Goal: Task Accomplishment & Management: Manage account settings

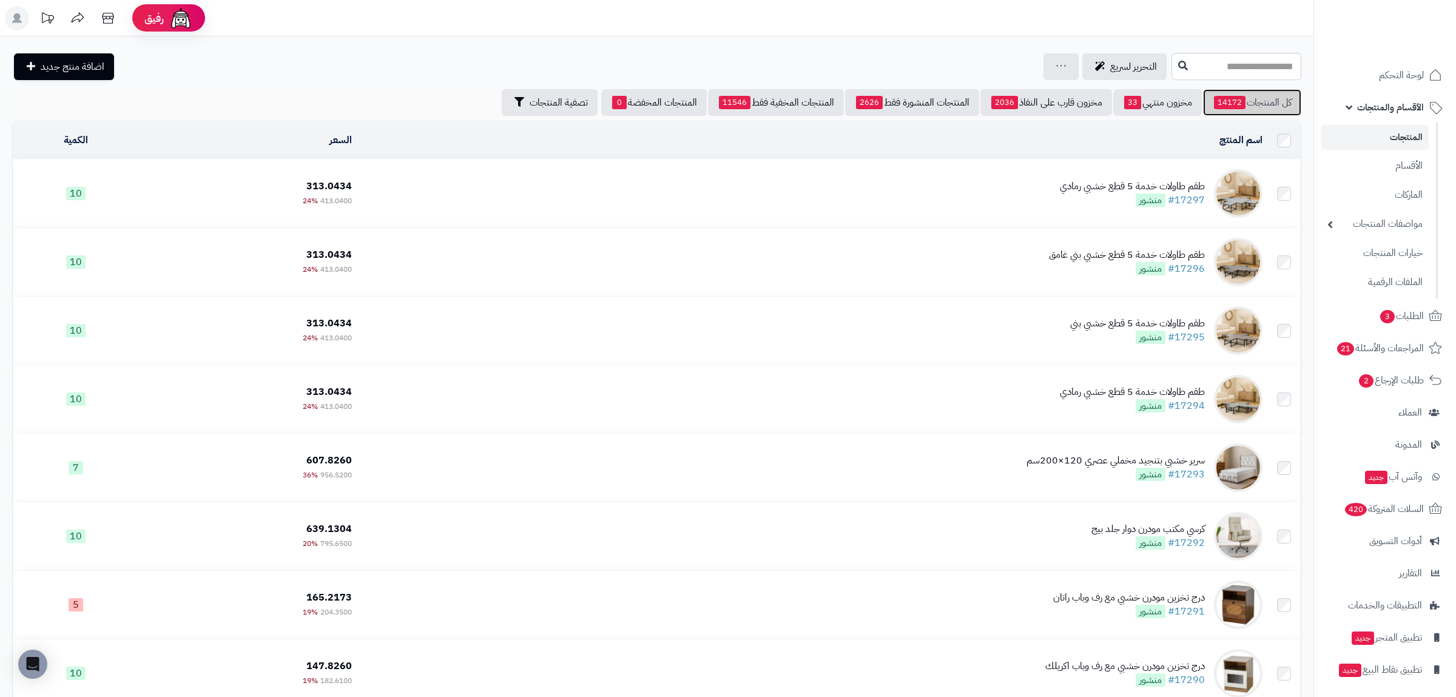
drag, startPoint x: 1293, startPoint y: 94, endPoint x: 1285, endPoint y: 94, distance: 7.9
click at [1293, 94] on link "كل المنتجات 14172" at bounding box center [1252, 102] width 98 height 27
click at [1167, 95] on link "مخزون منتهي 33" at bounding box center [1158, 102] width 89 height 27
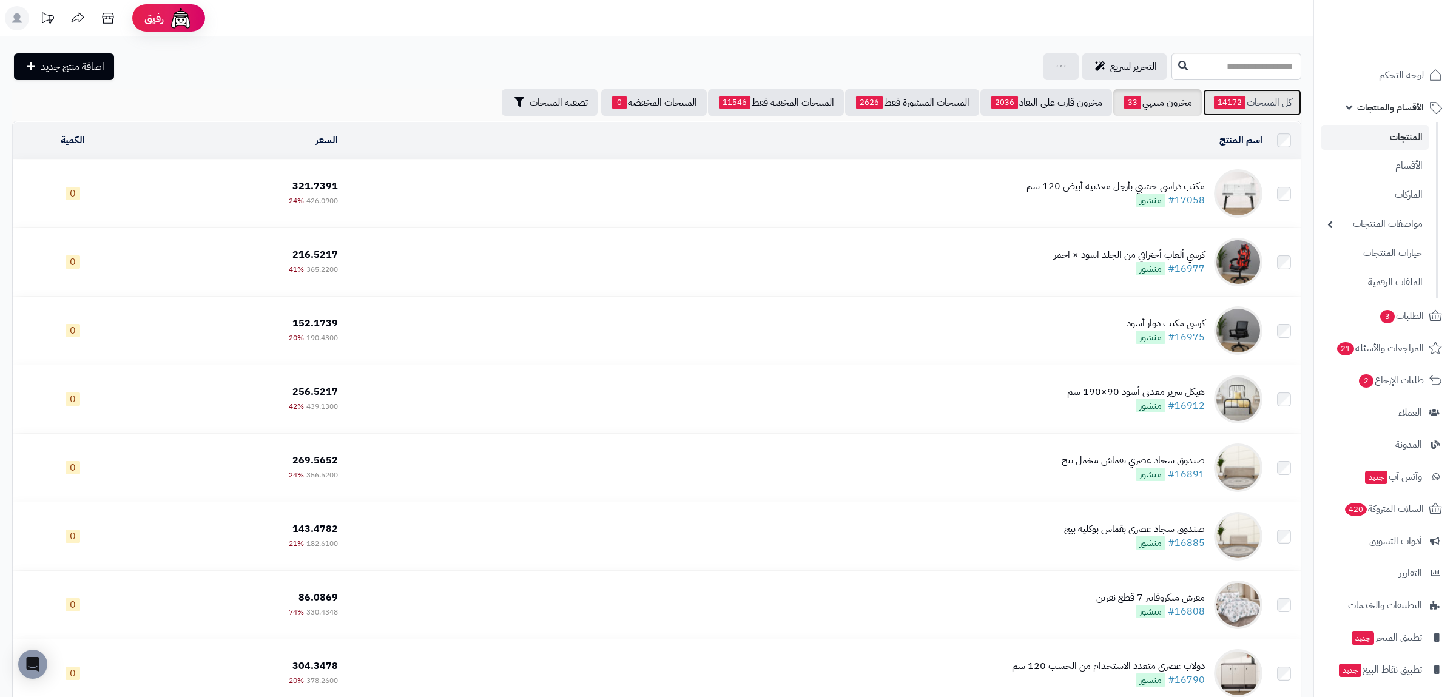
click at [1262, 100] on link "كل المنتجات 14172" at bounding box center [1252, 102] width 98 height 27
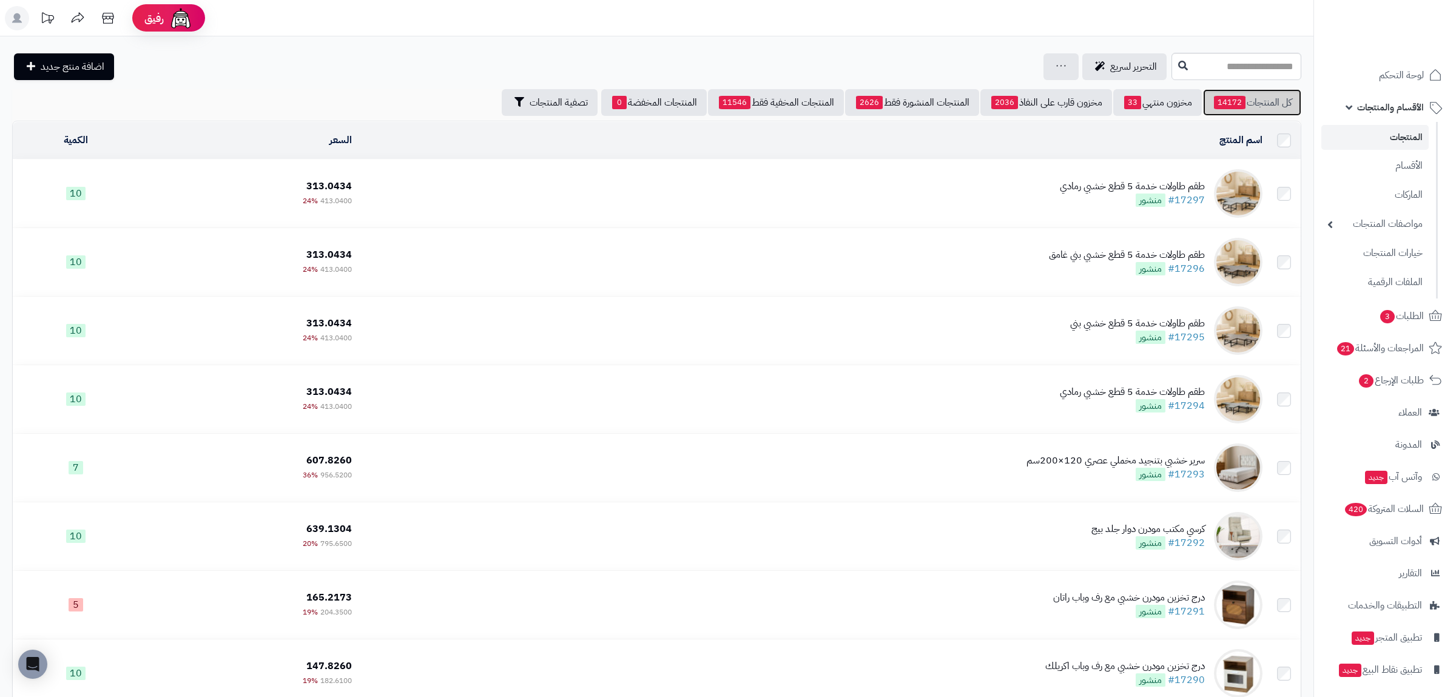
click at [1229, 112] on link "كل المنتجات 14172" at bounding box center [1252, 102] width 98 height 27
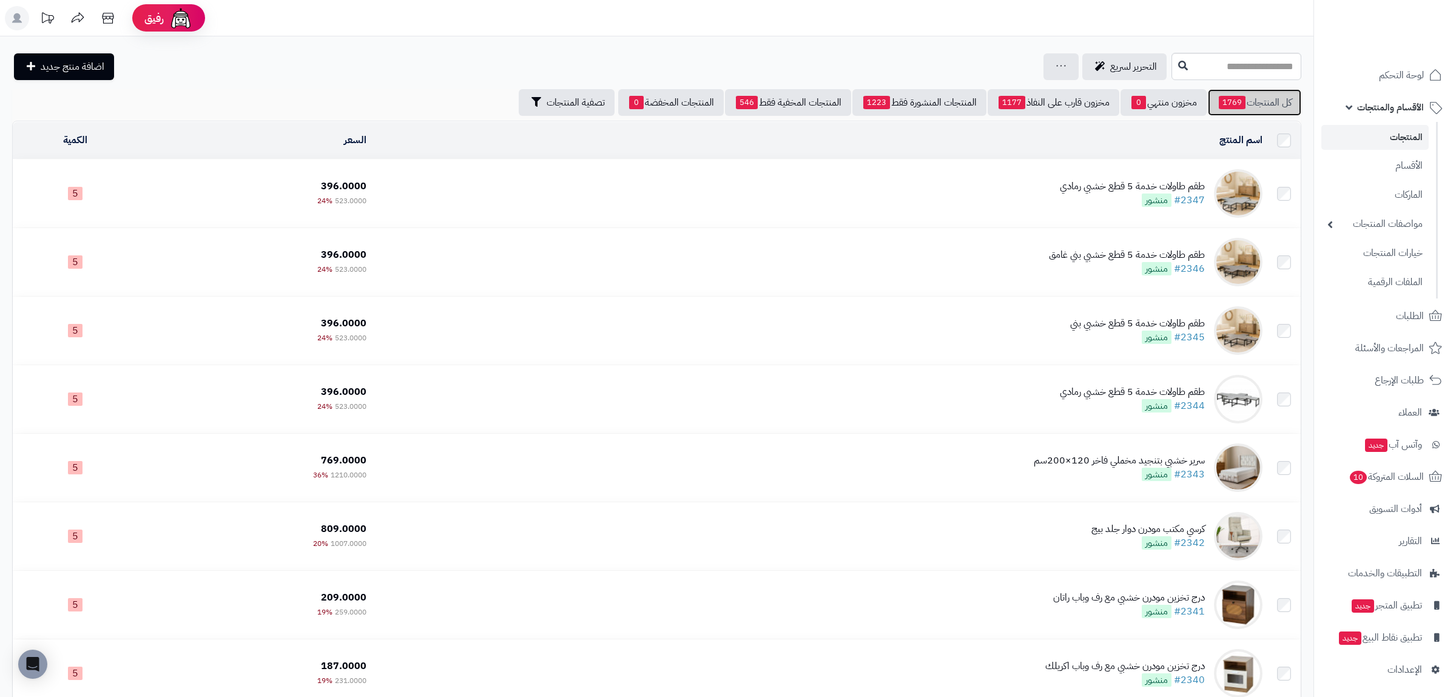
click at [1273, 106] on link "كل المنتجات 1769" at bounding box center [1254, 102] width 93 height 27
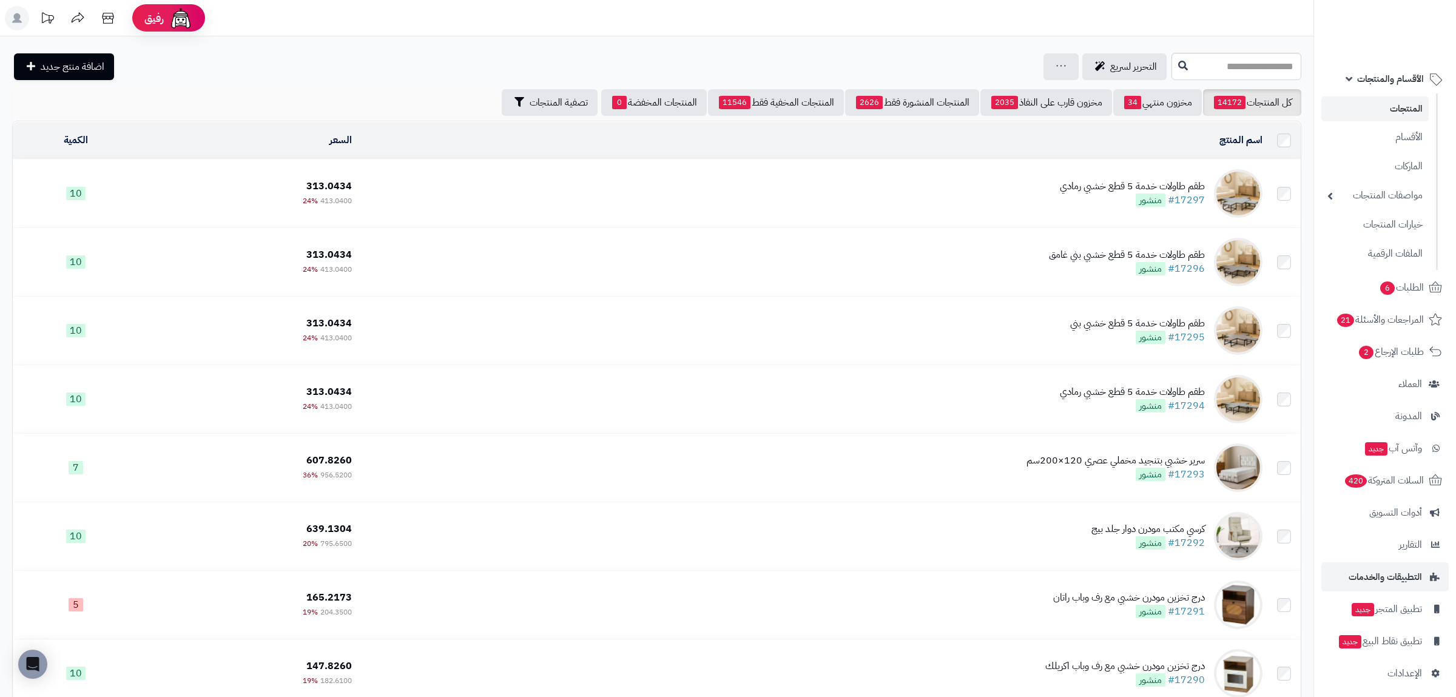
scroll to position [35, 0]
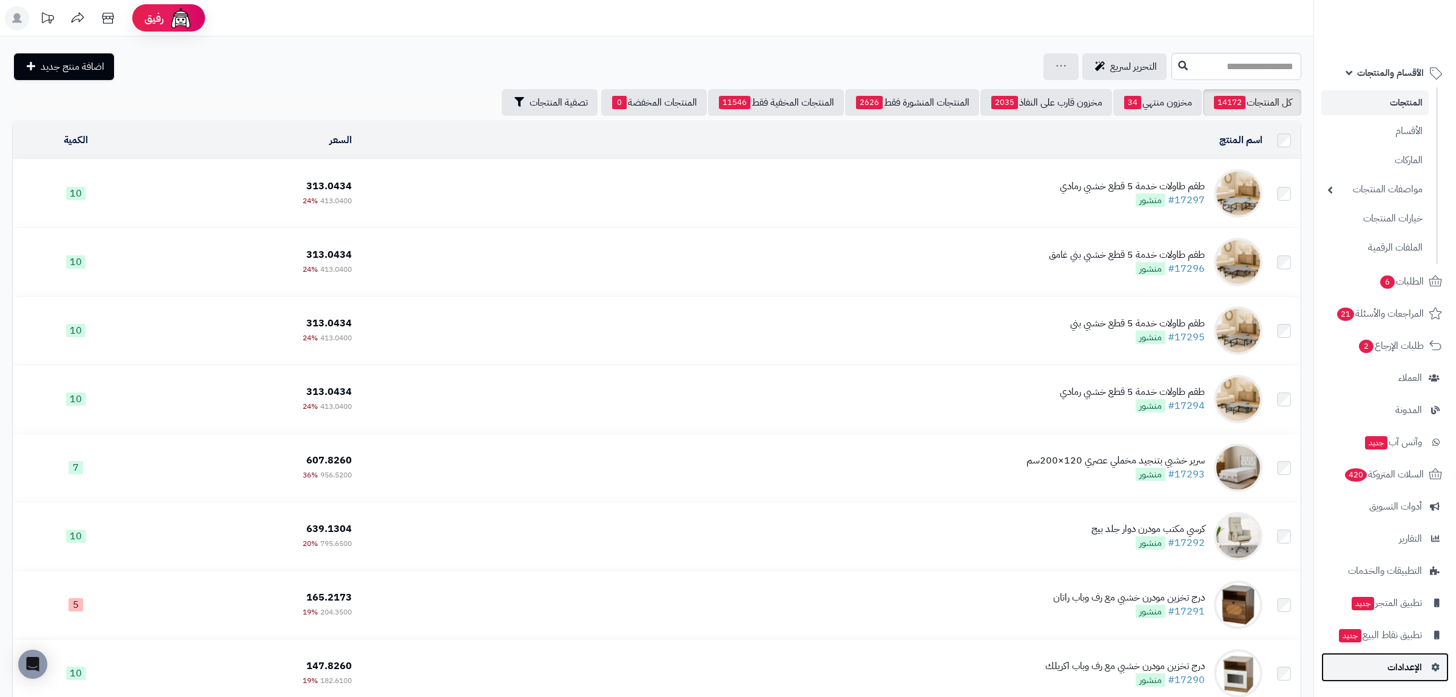
click at [1419, 671] on span "الإعدادات" at bounding box center [1405, 667] width 35 height 17
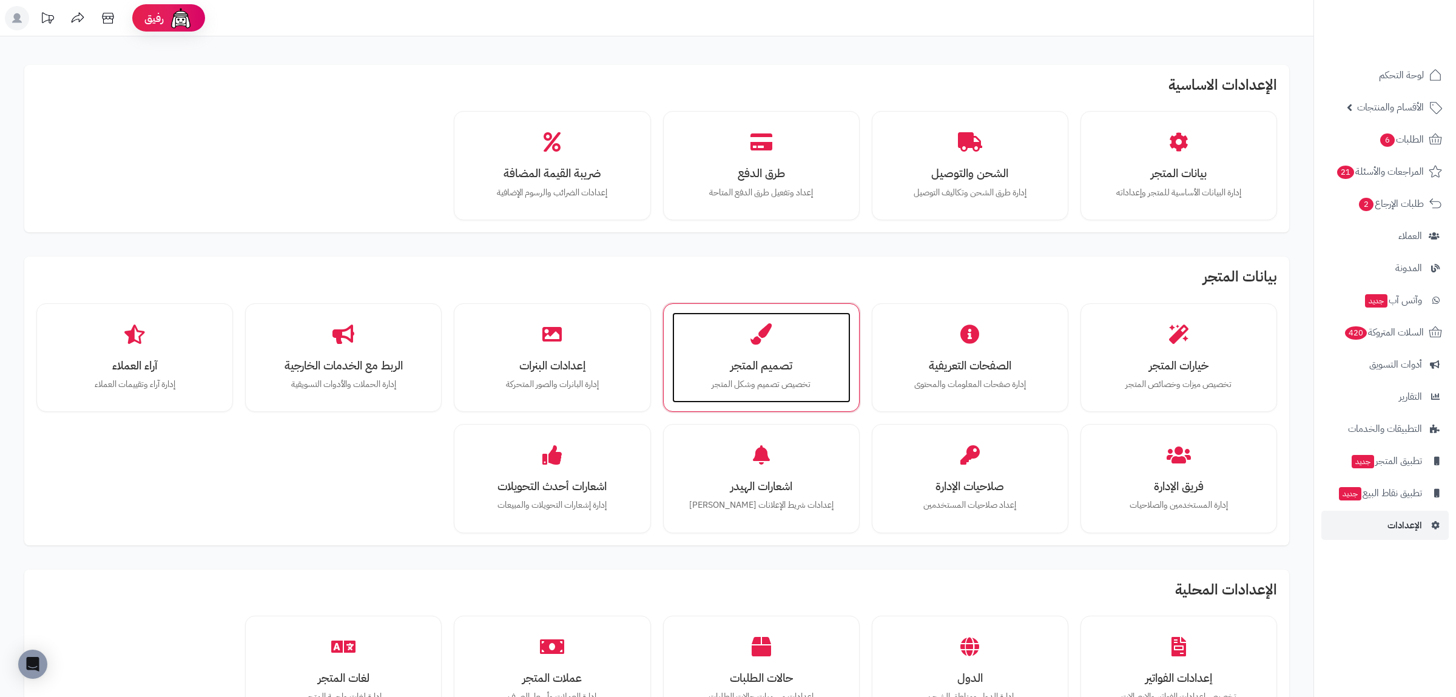
click at [791, 394] on div "تصميم المتجر تخصيص تصميم وشكل المتجر" at bounding box center [761, 358] width 178 height 91
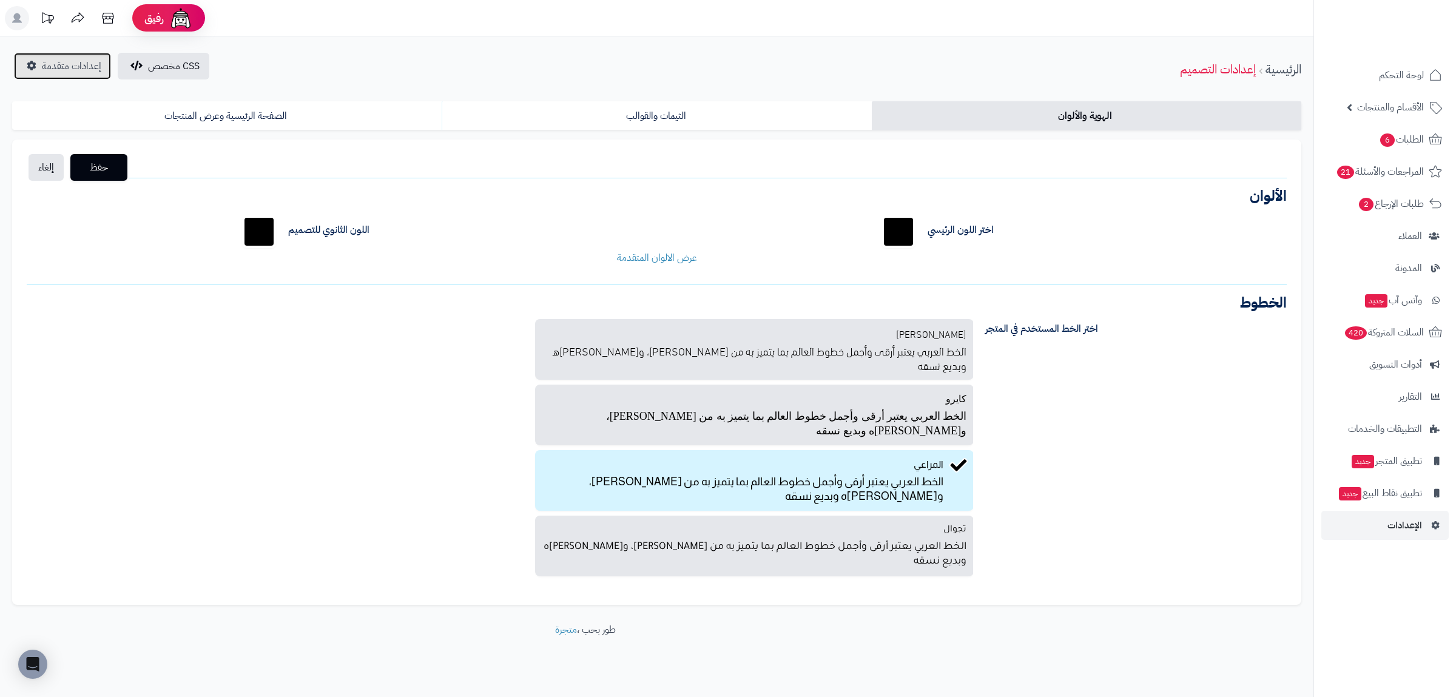
click at [58, 75] on link "إعدادات متقدمة" at bounding box center [62, 66] width 97 height 27
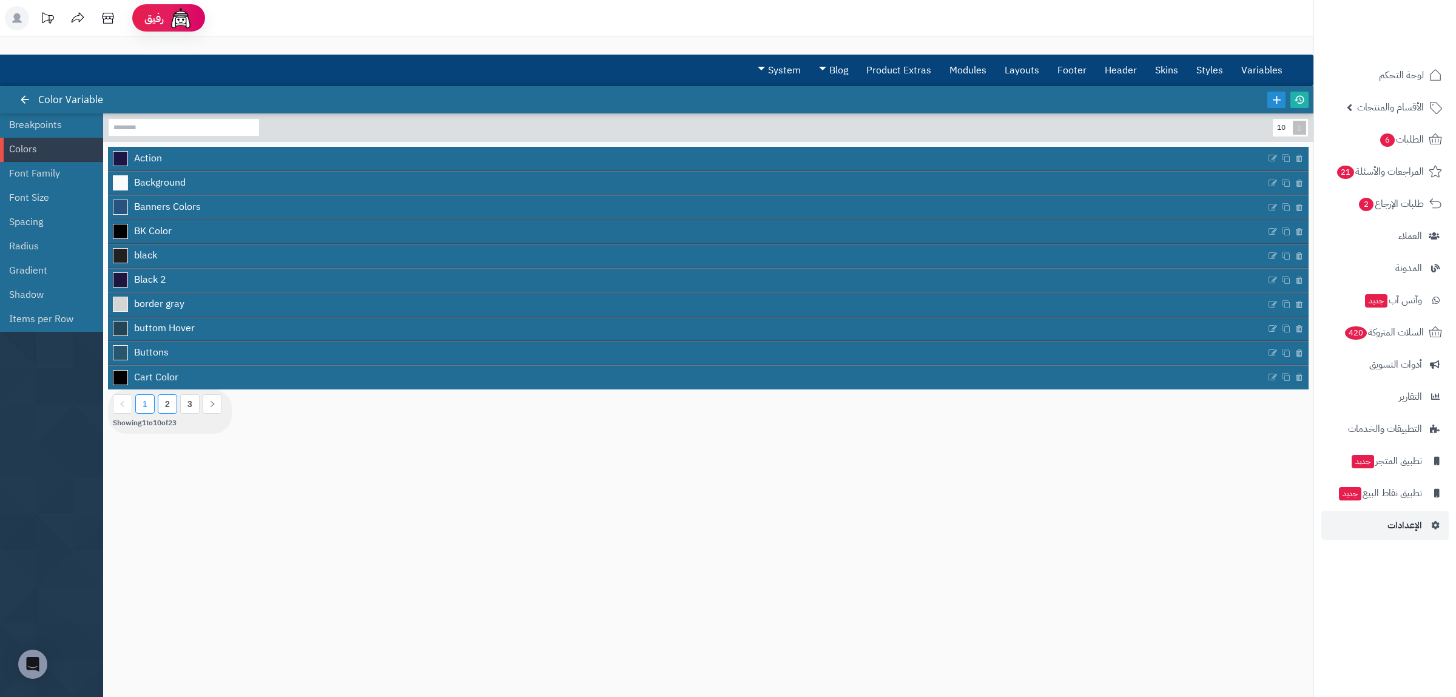
click at [167, 407] on link "2" at bounding box center [167, 404] width 5 height 10
click at [1016, 66] on link "Layouts" at bounding box center [1022, 70] width 53 height 30
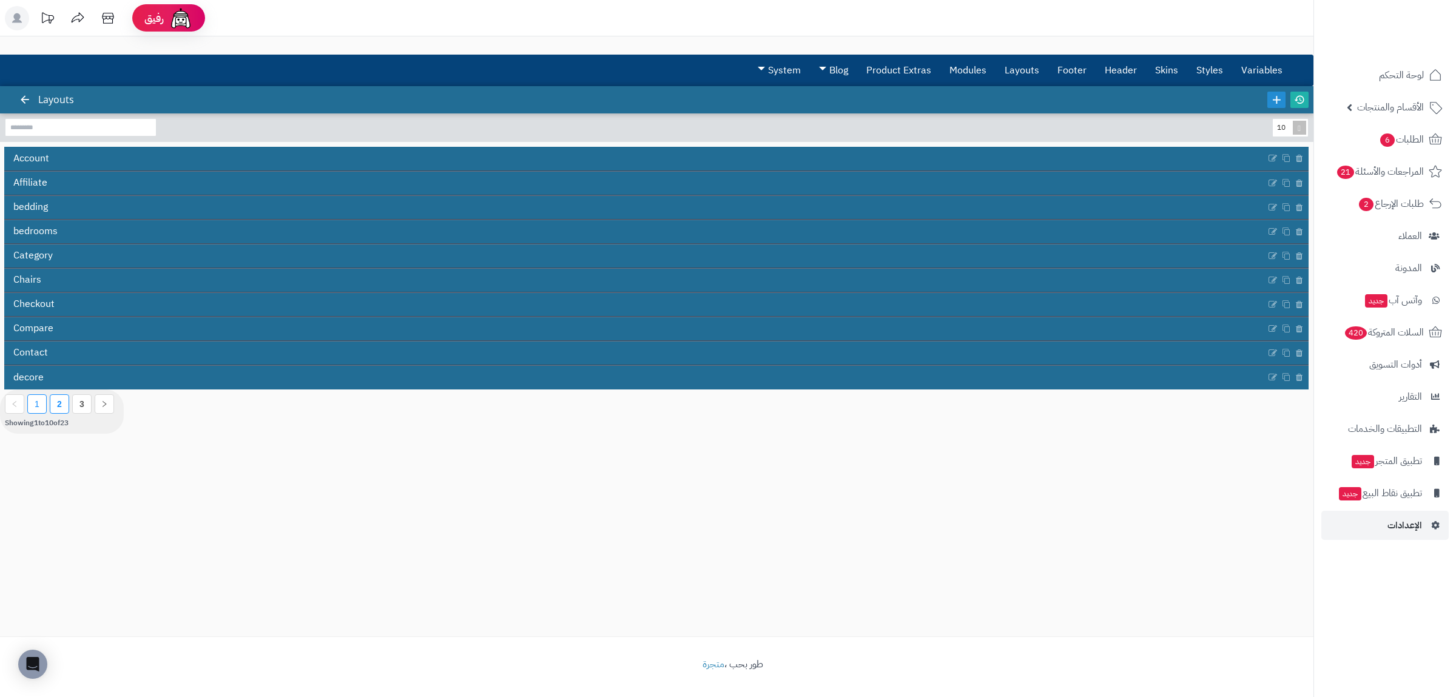
click at [57, 404] on li "2" at bounding box center [59, 403] width 19 height 19
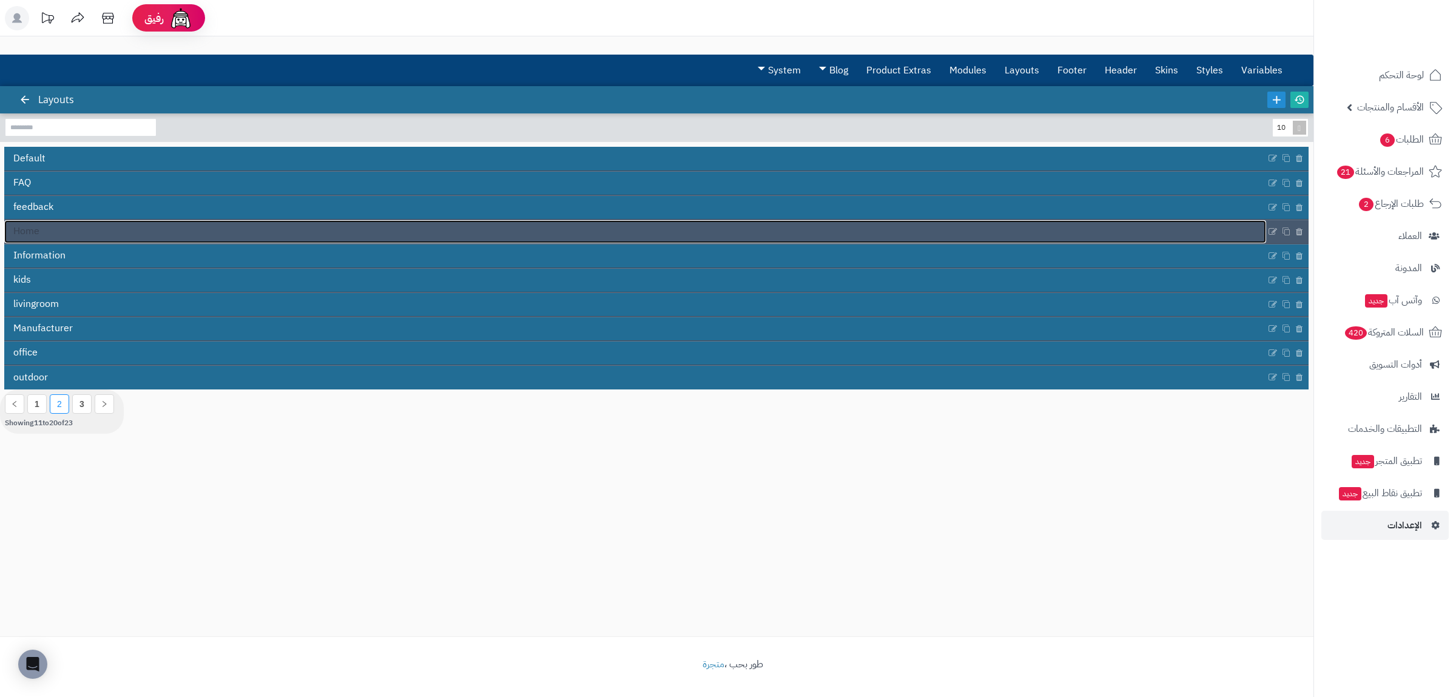
click at [73, 235] on link "Home" at bounding box center [635, 231] width 1262 height 23
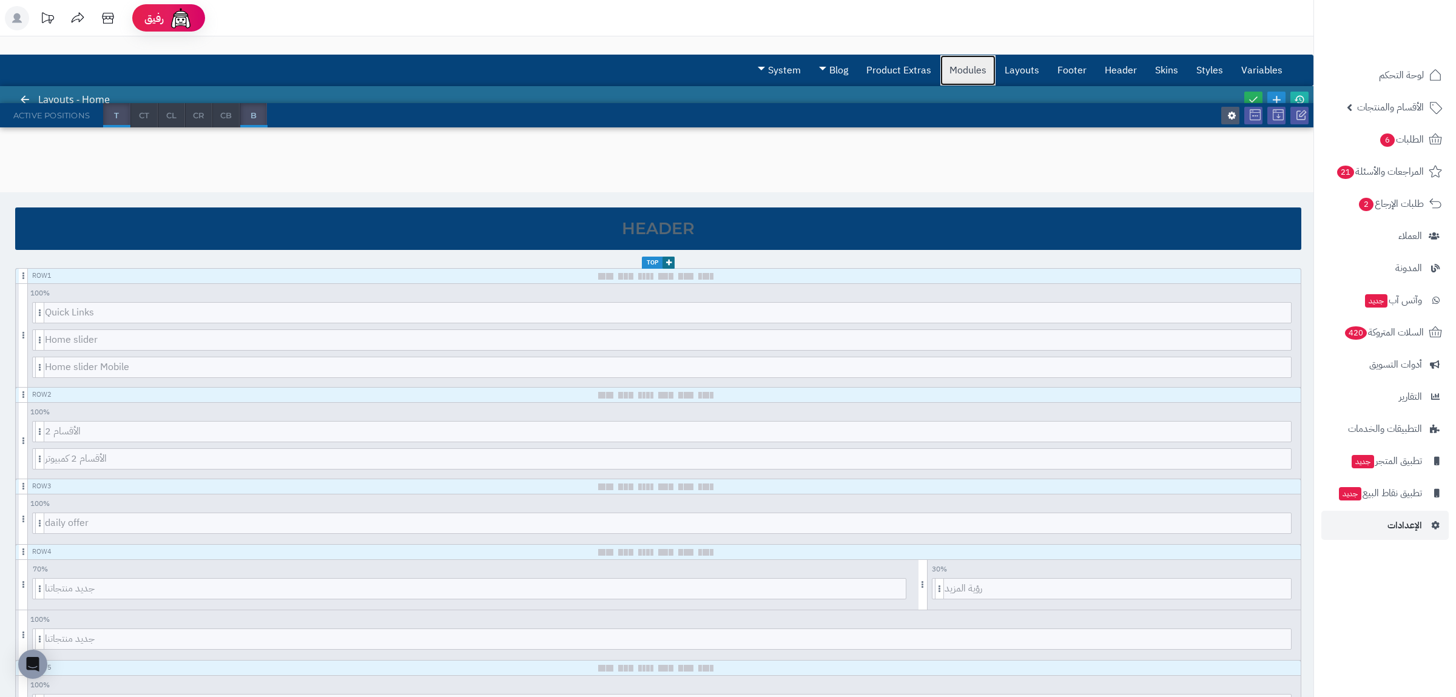
click at [970, 66] on link "Modules" at bounding box center [968, 70] width 55 height 30
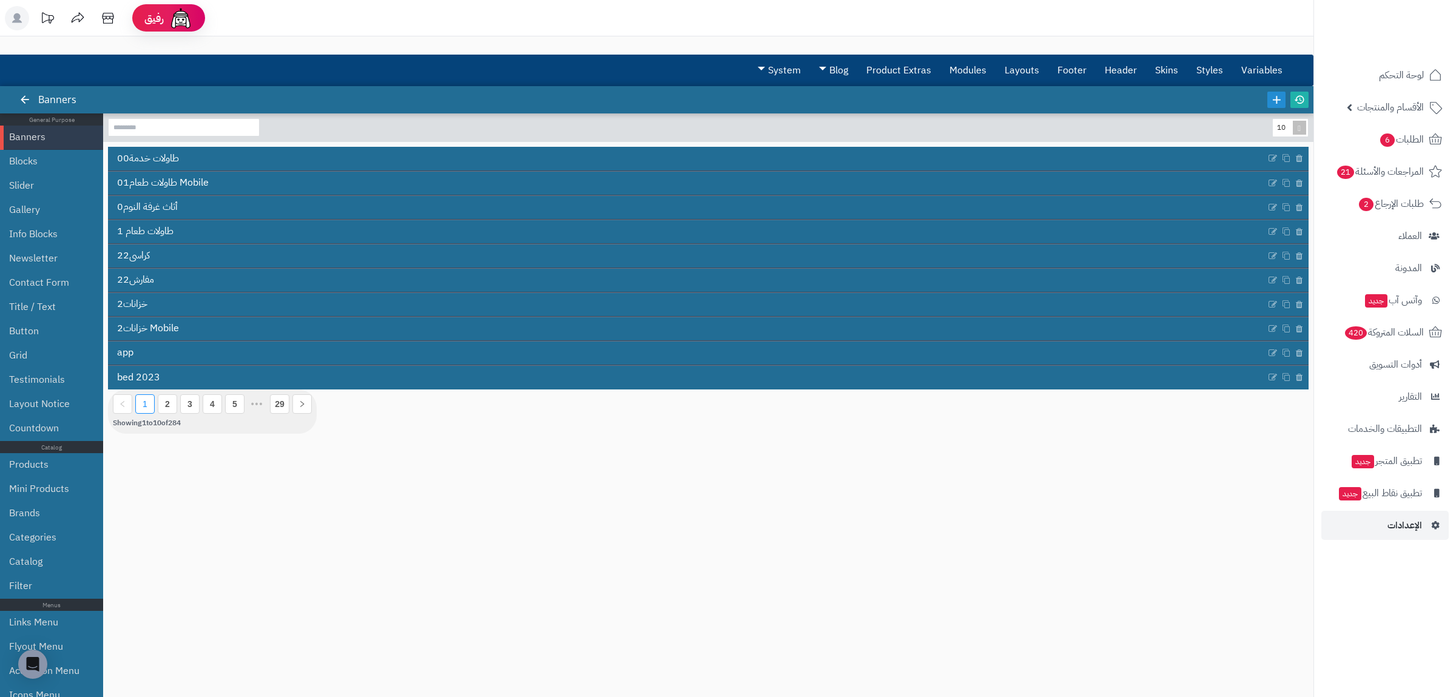
click at [198, 117] on section "10" at bounding box center [708, 127] width 1211 height 29
click at [194, 127] on input at bounding box center [184, 127] width 152 height 18
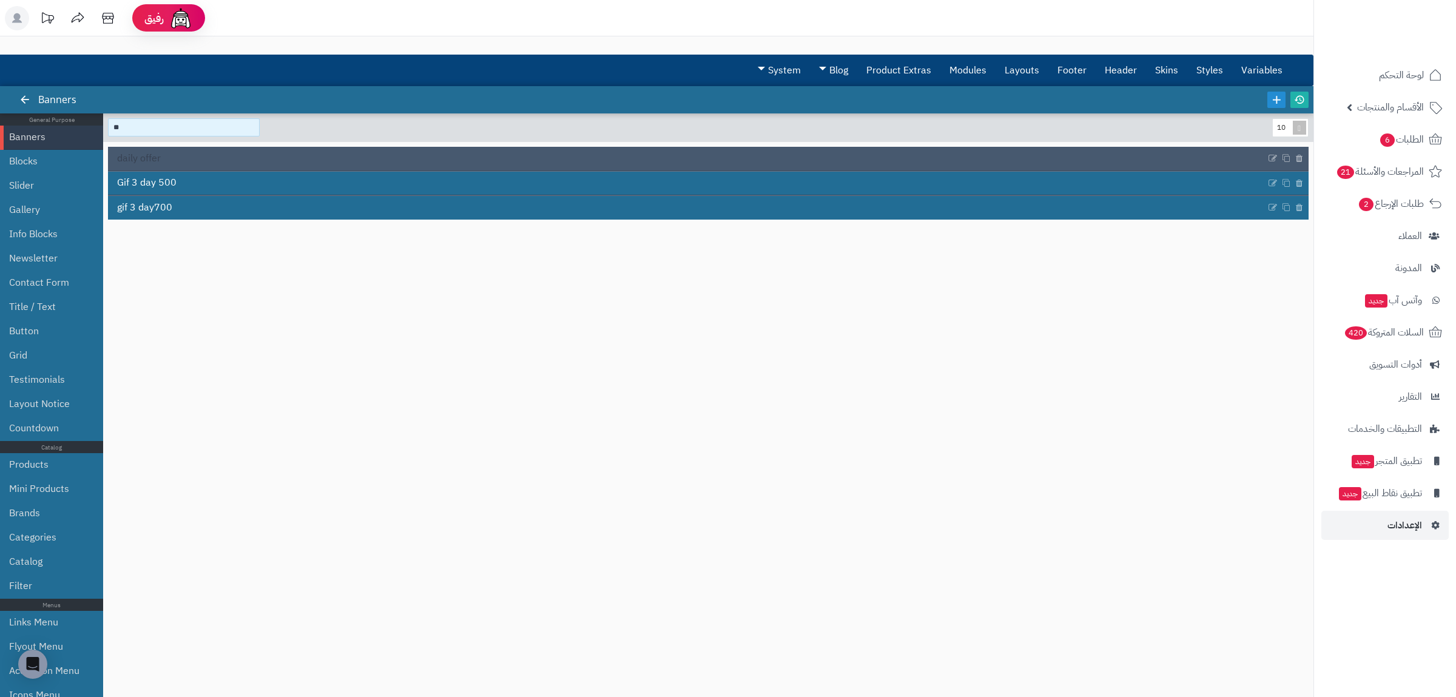
type input "**"
click at [163, 164] on link "daily offer" at bounding box center [687, 158] width 1158 height 23
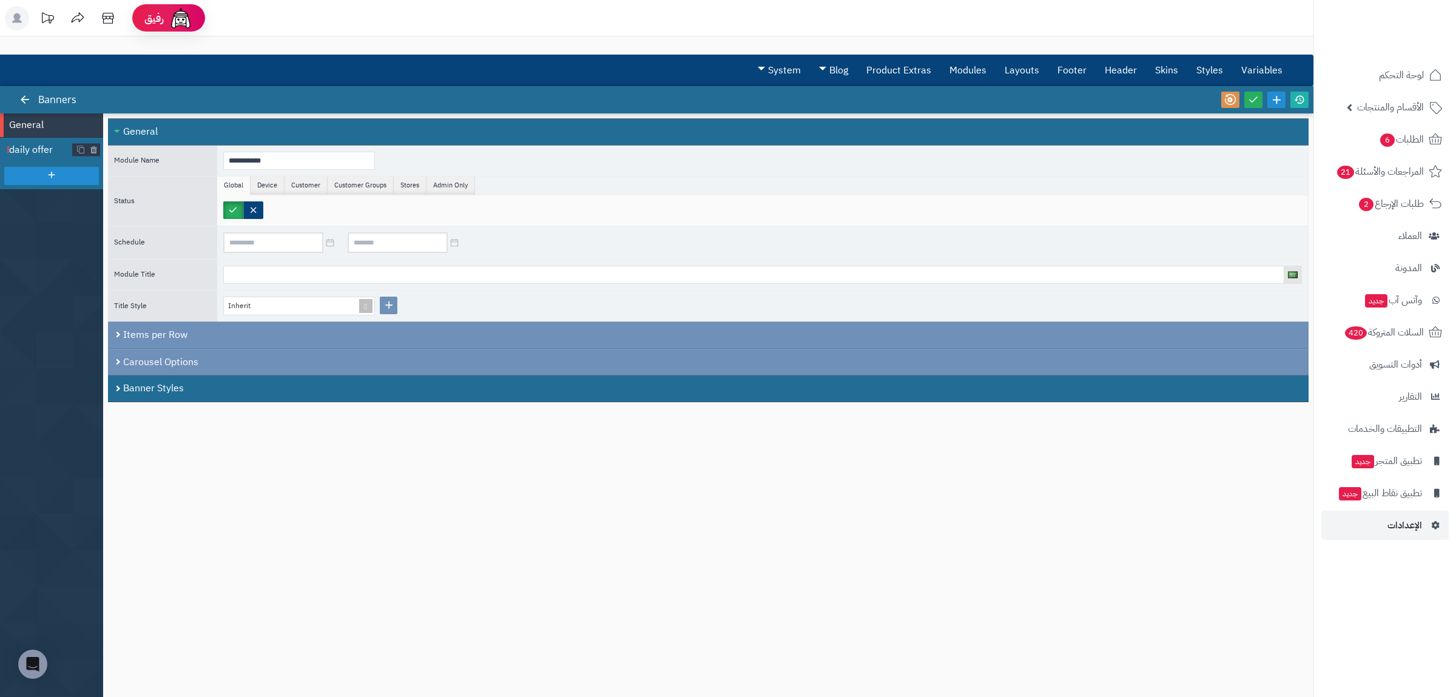
click at [54, 148] on span "daily offer" at bounding box center [41, 150] width 64 height 14
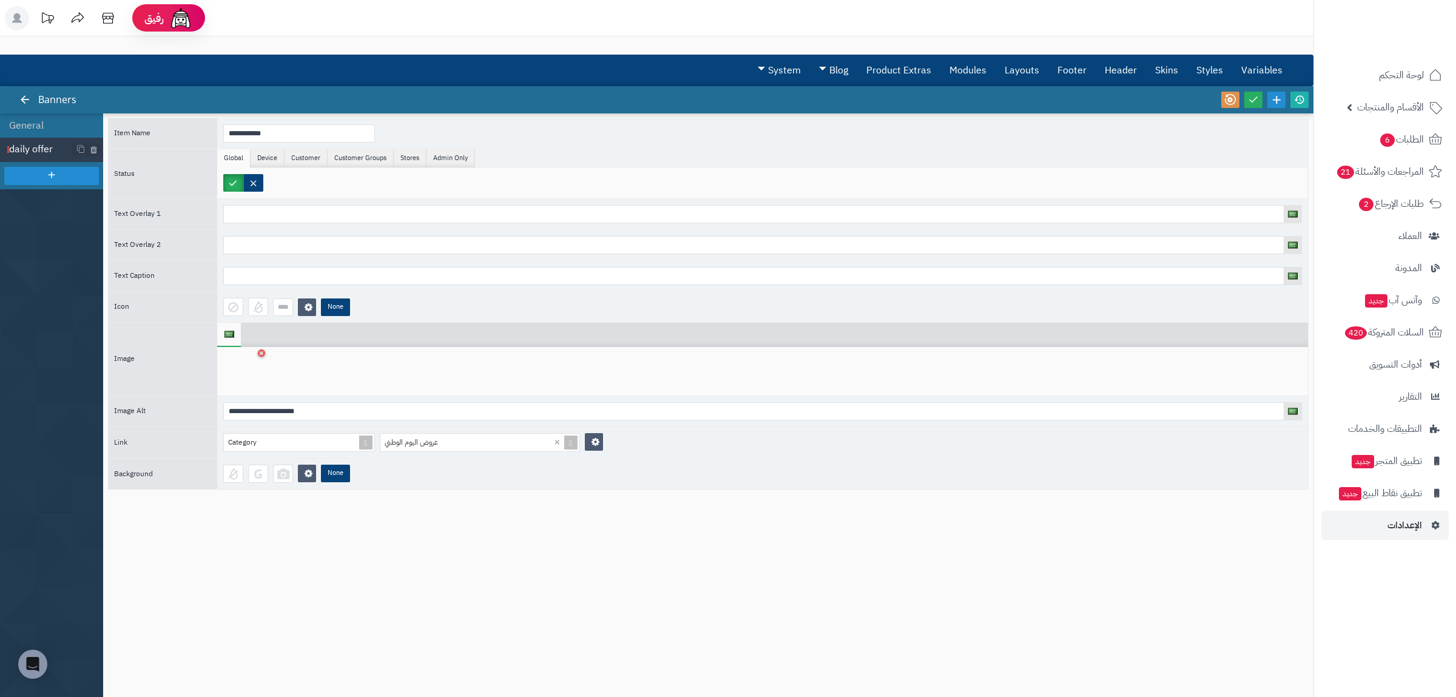
click at [262, 351] on div at bounding box center [762, 371] width 1091 height 49
click at [261, 360] on div at bounding box center [242, 371] width 38 height 36
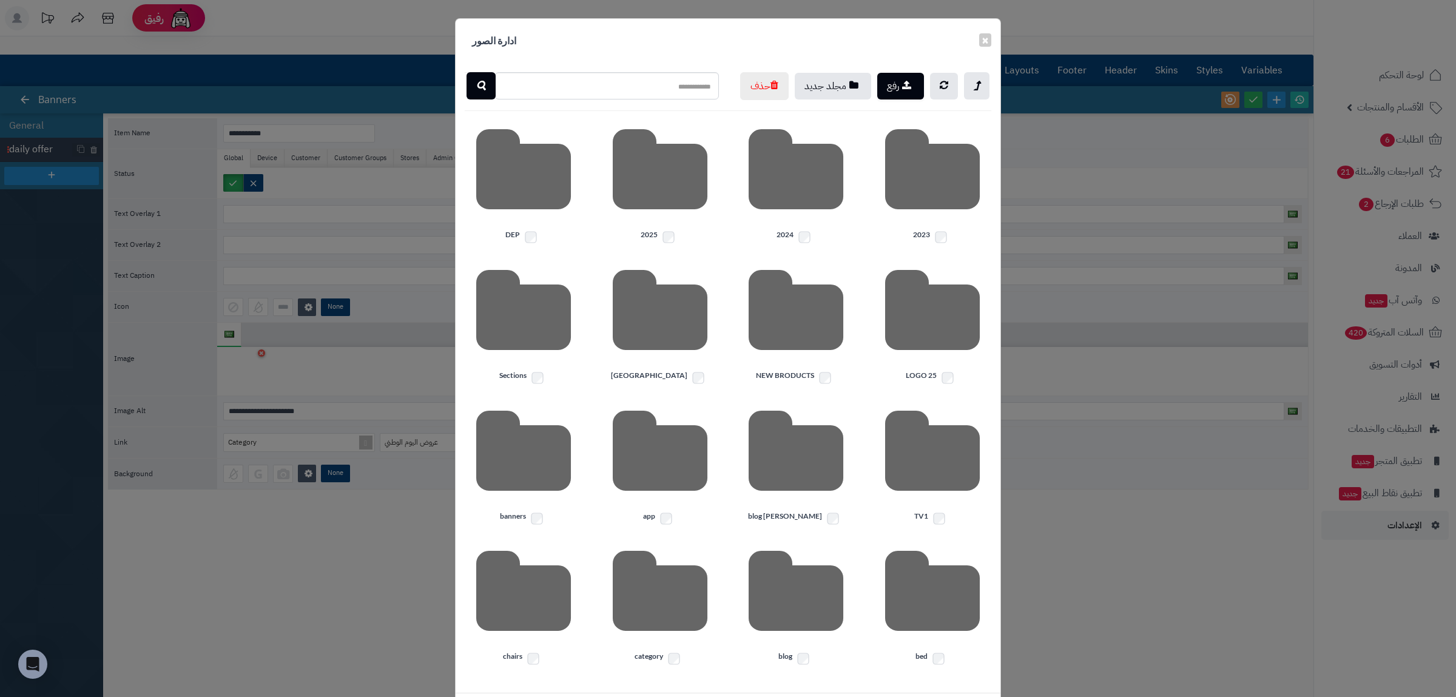
click at [262, 351] on div "× ادارة الصور رفع مجلد جديد حذف 2023 2024 2025 DEP LOGO 25 [GEOGRAPHIC_DATA] [G…" at bounding box center [728, 348] width 1456 height 697
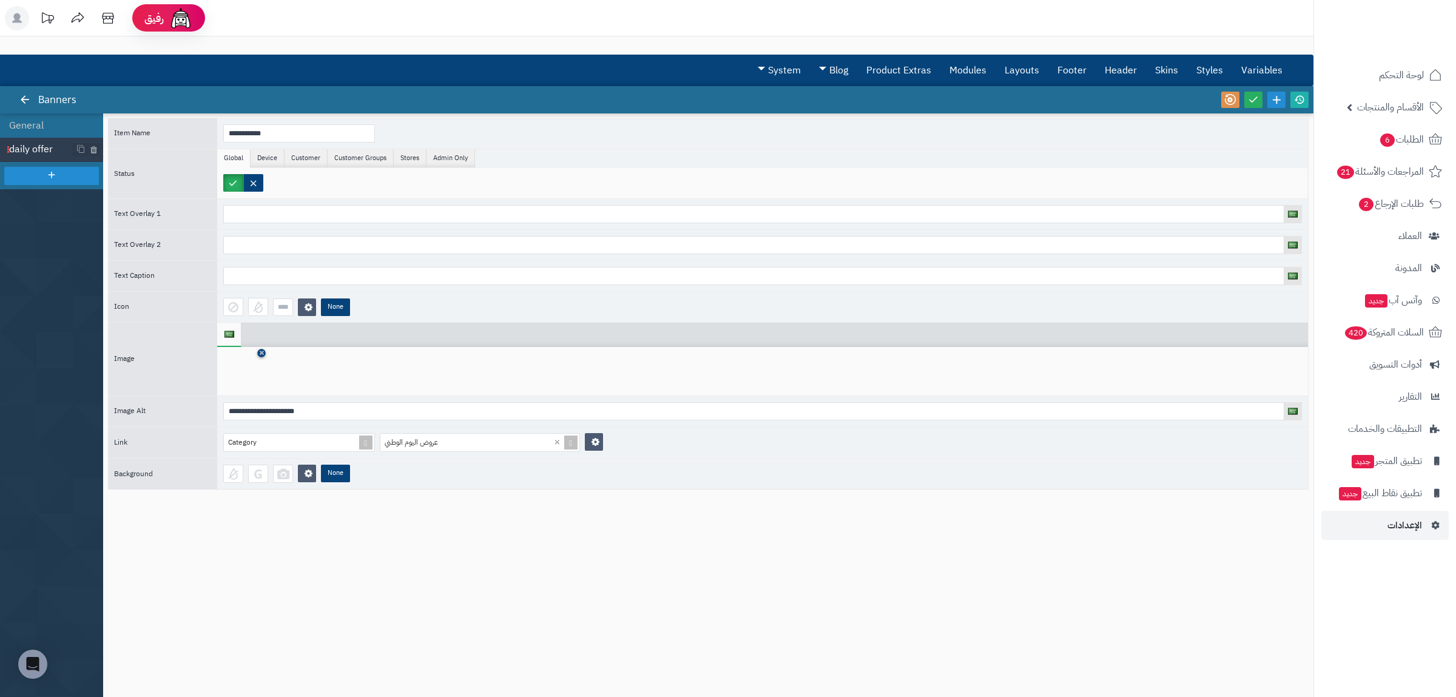
click at [260, 355] on icon at bounding box center [261, 353] width 5 height 7
click at [252, 371] on icon at bounding box center [242, 372] width 39 height 36
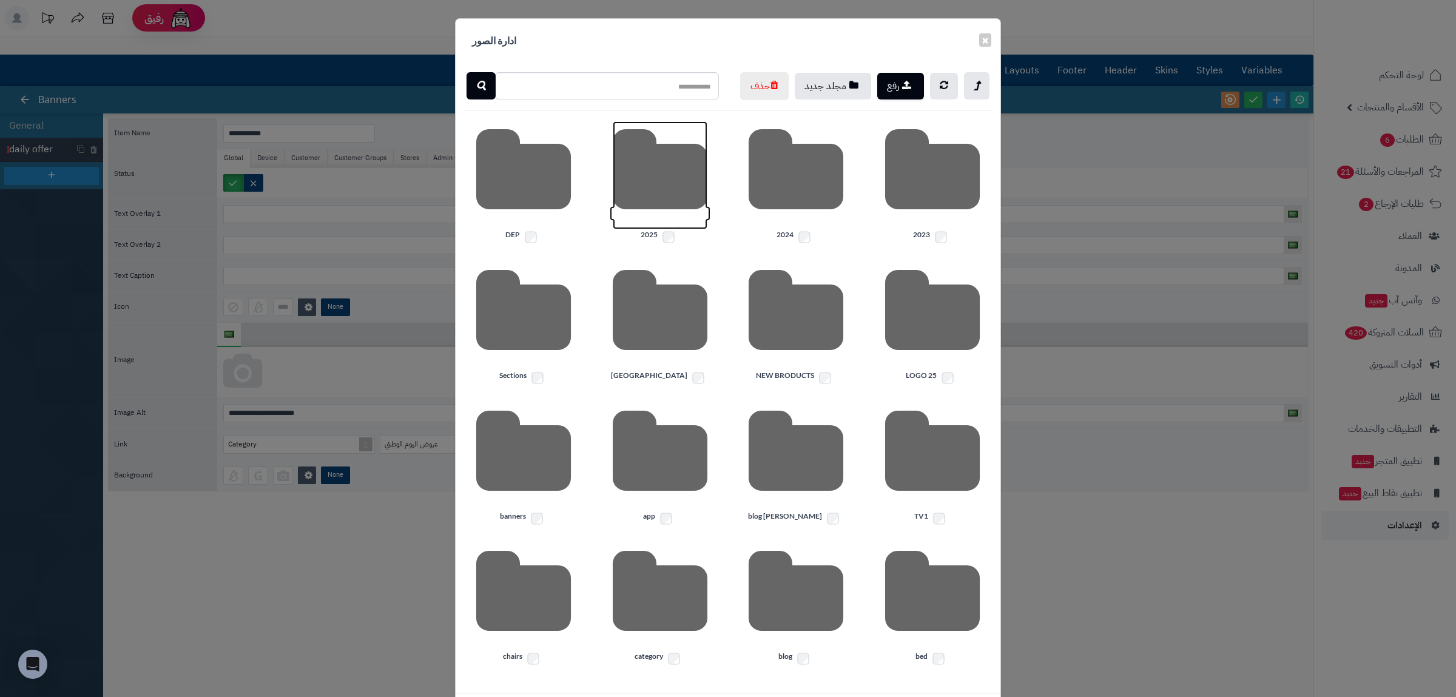
click at [664, 224] on icon at bounding box center [660, 175] width 95 height 108
click at [933, 229] on icon at bounding box center [932, 175] width 95 height 108
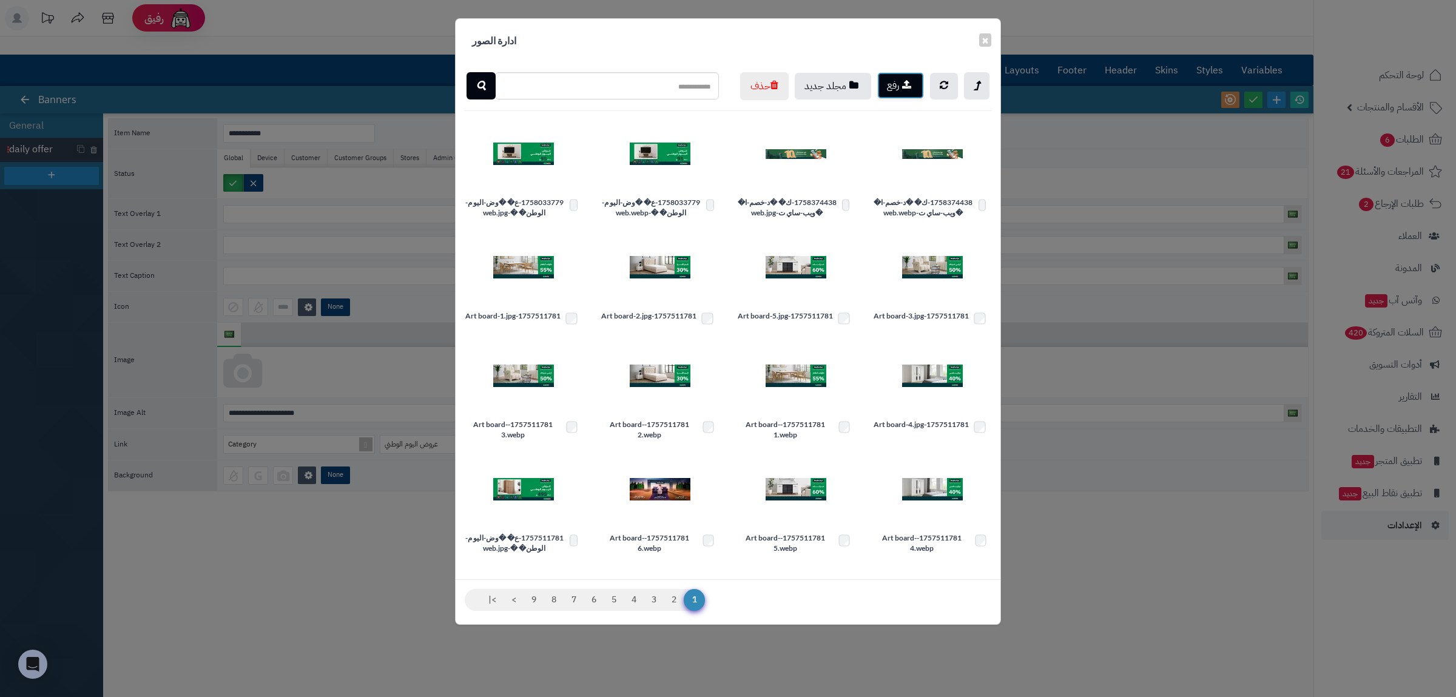
click at [900, 93] on button "رفع" at bounding box center [900, 85] width 47 height 27
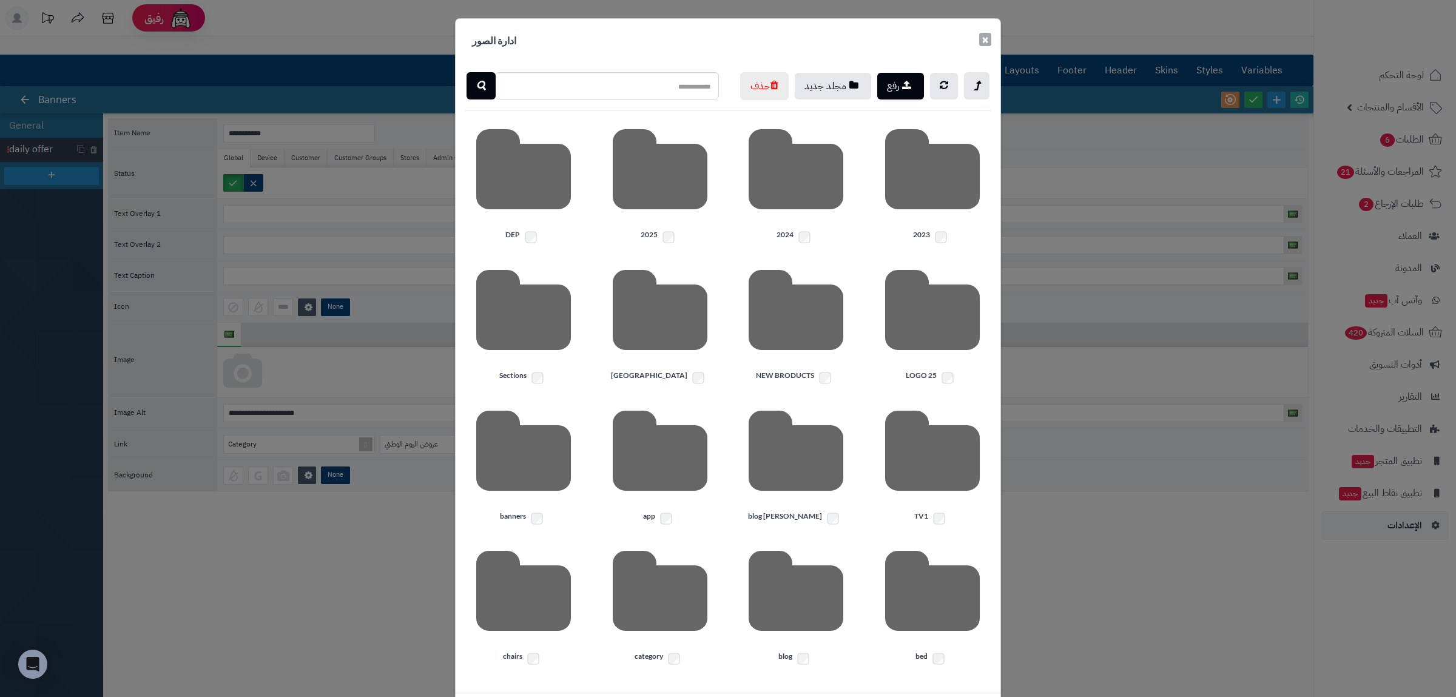
click at [987, 43] on button "×" at bounding box center [985, 39] width 12 height 13
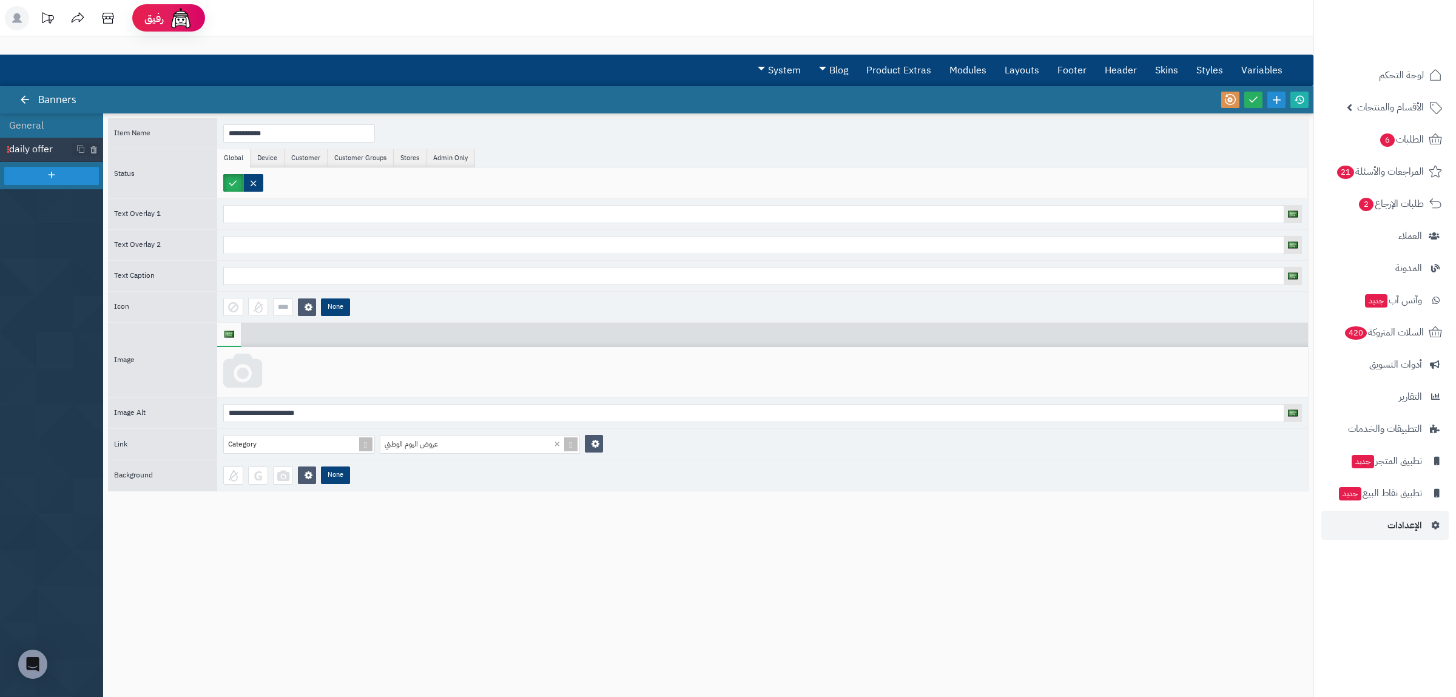
click at [228, 376] on icon at bounding box center [242, 372] width 39 height 36
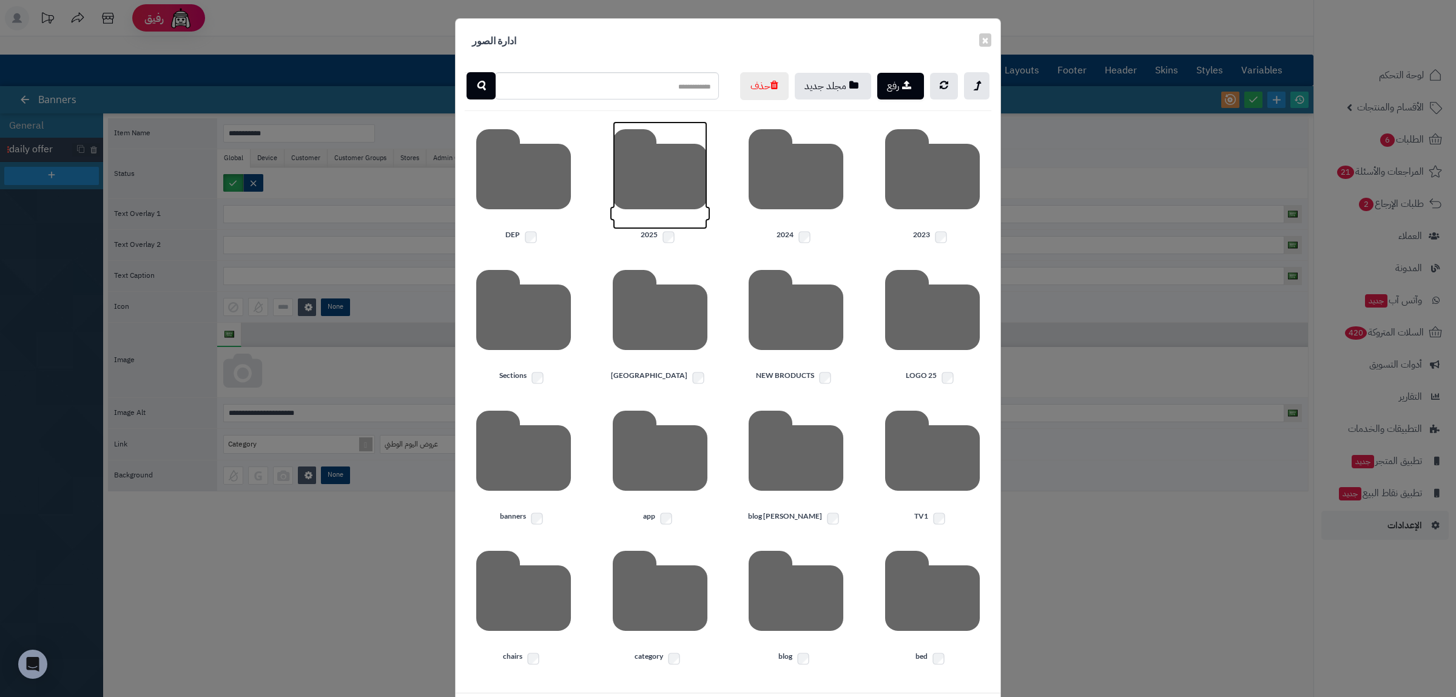
click at [668, 228] on icon at bounding box center [660, 175] width 95 height 108
click at [934, 229] on icon at bounding box center [932, 175] width 95 height 108
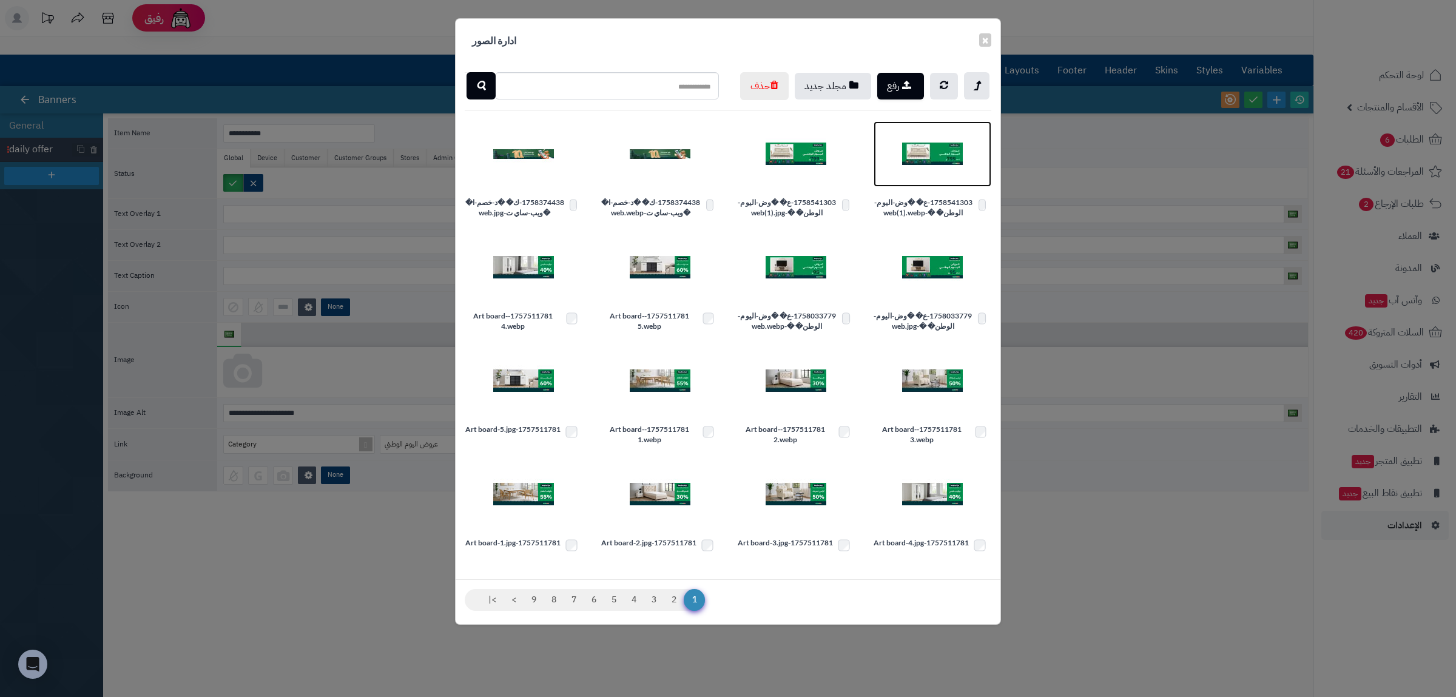
click at [926, 184] on img at bounding box center [932, 154] width 61 height 61
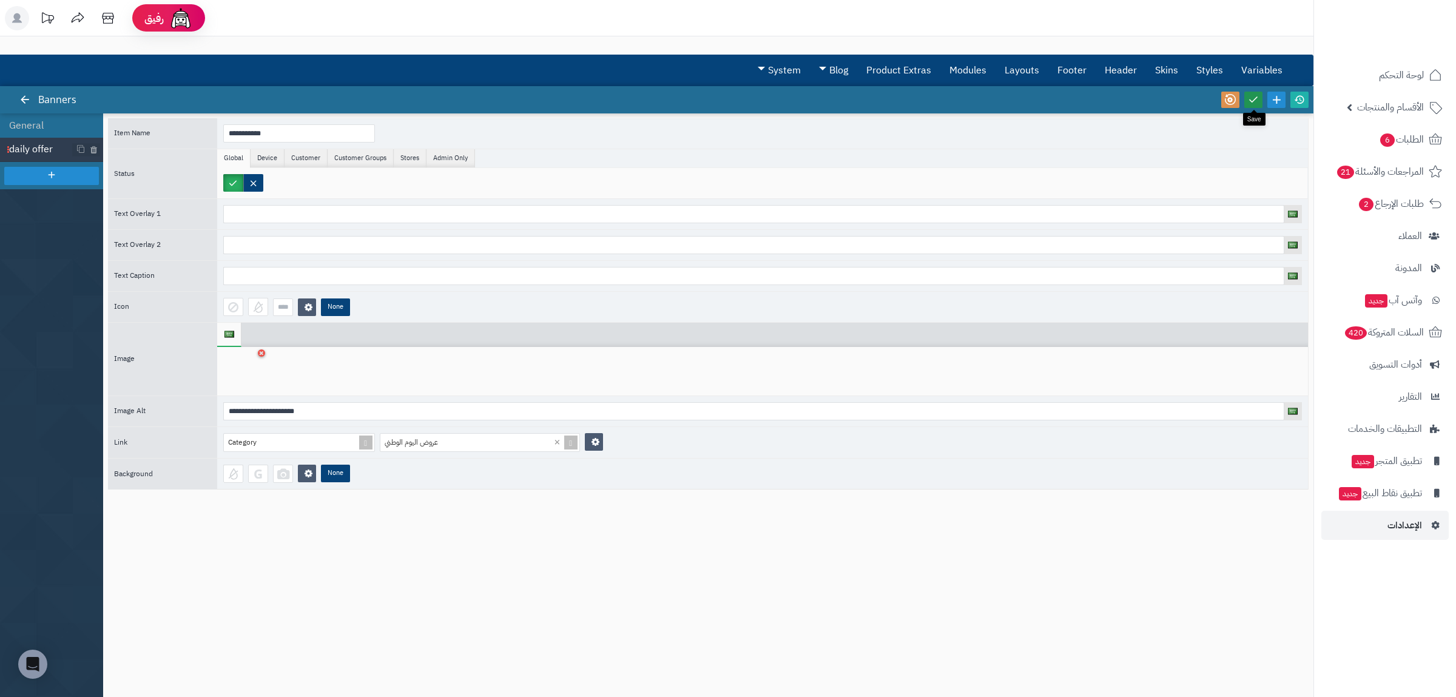
click at [1255, 100] on icon at bounding box center [1253, 99] width 11 height 11
click at [1298, 98] on icon at bounding box center [1299, 99] width 11 height 11
